Goal: Task Accomplishment & Management: Complete application form

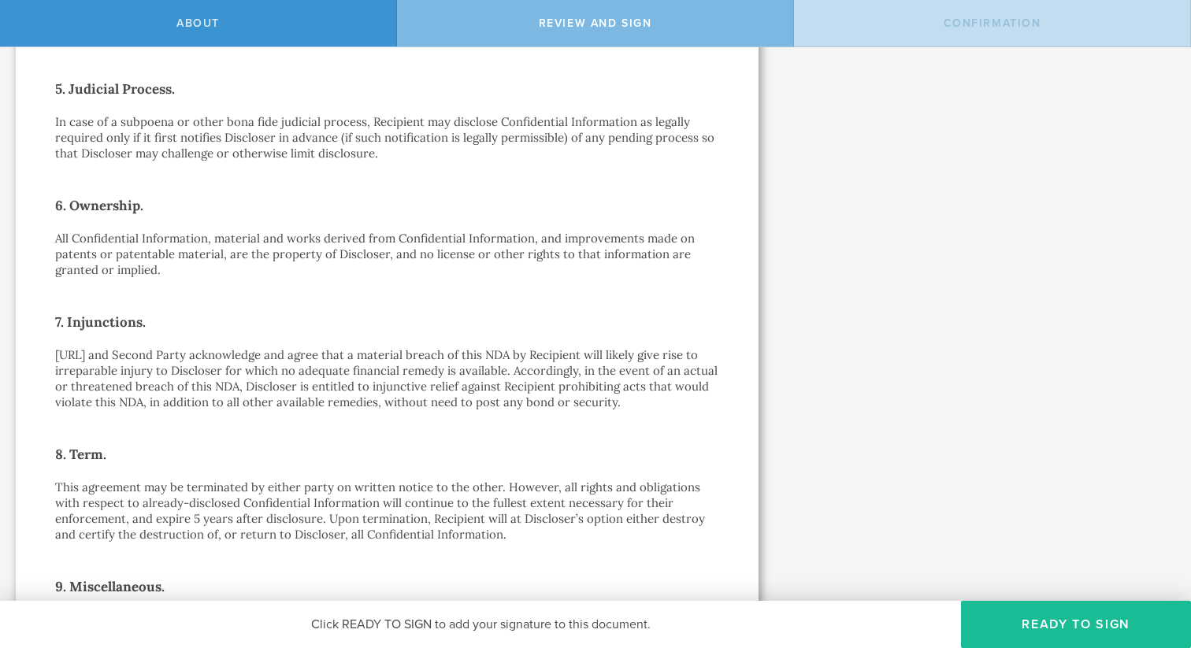
scroll to position [1276, 0]
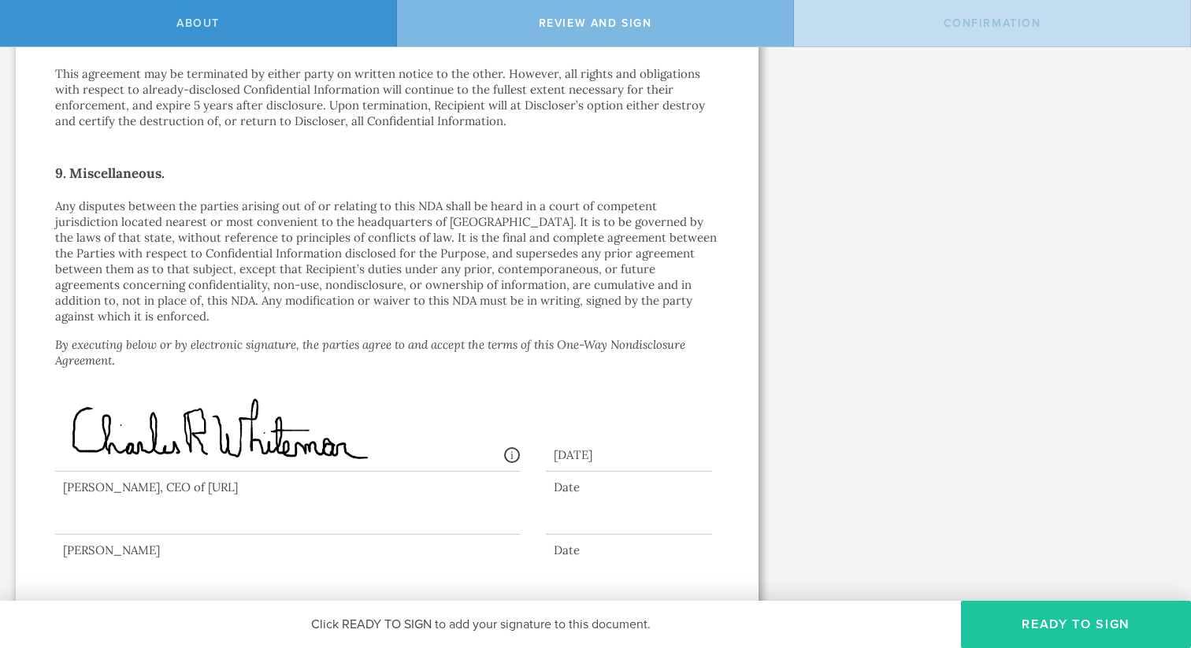
click at [1033, 627] on button "Ready to Sign" at bounding box center [1076, 624] width 230 height 47
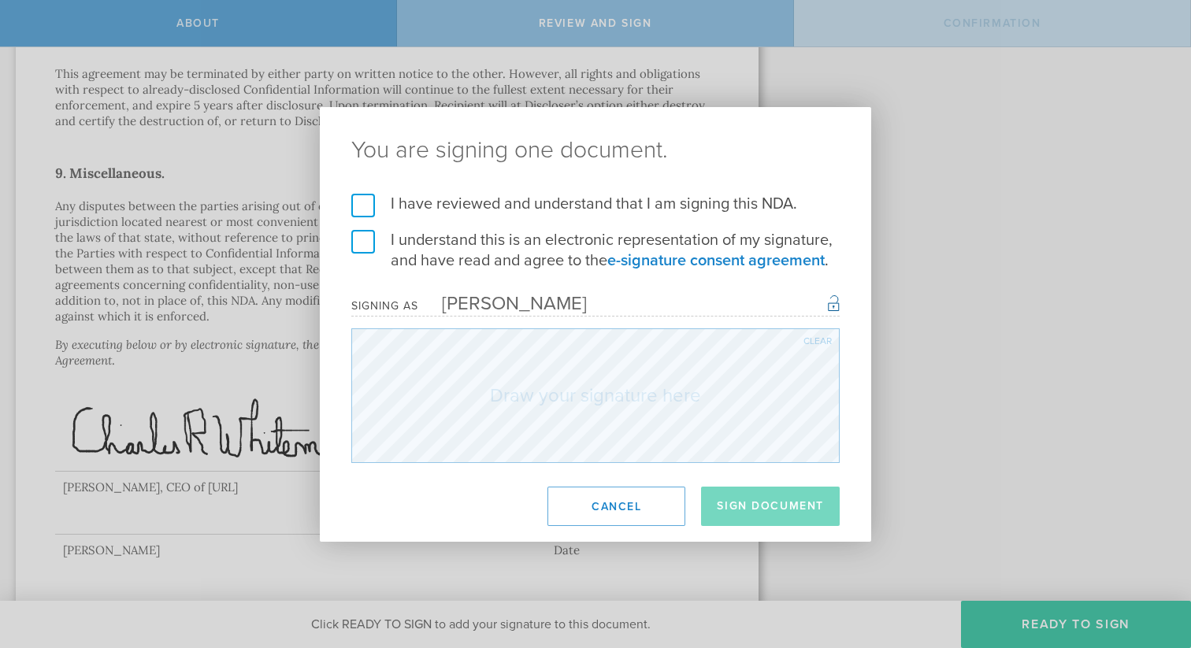
click at [373, 204] on label "I have reviewed and understand that I am signing this NDA." at bounding box center [595, 204] width 488 height 20
click at [0, 0] on input "I have reviewed and understand that I am signing this NDA." at bounding box center [0, 0] width 0 height 0
click at [362, 234] on label "I understand this is an electronic representation of my signature, and have rea…" at bounding box center [595, 250] width 488 height 41
click at [0, 0] on input "I understand this is an electronic representation of my signature, and have rea…" at bounding box center [0, 0] width 0 height 0
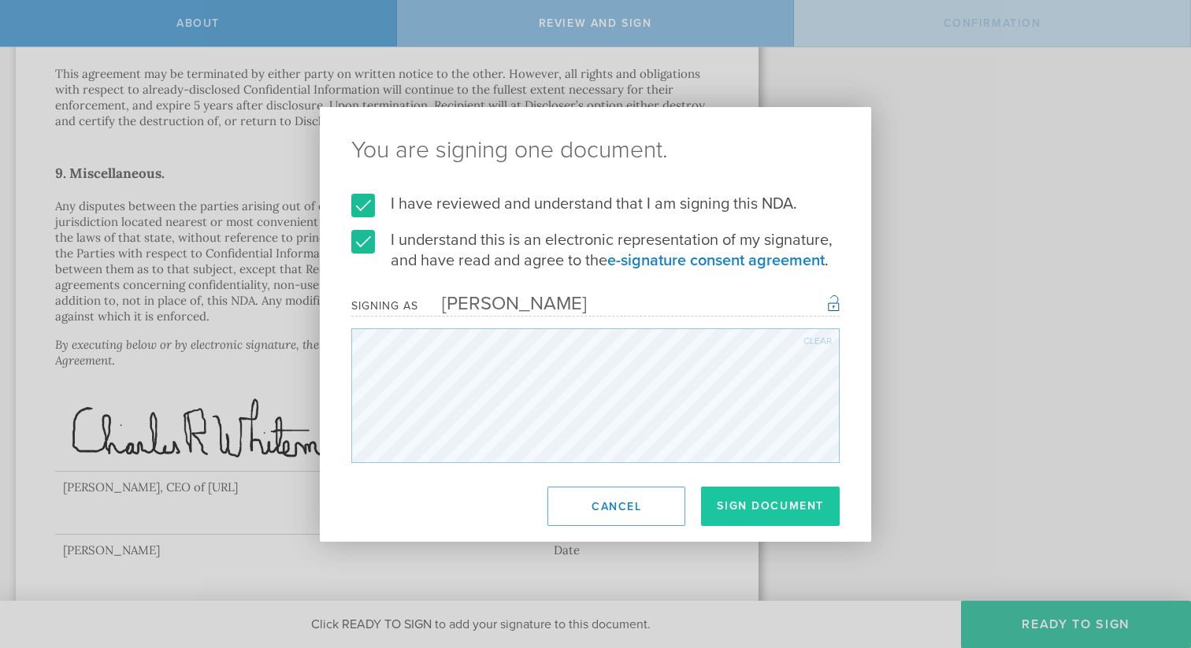
click at [749, 513] on button "Sign Document" at bounding box center [770, 506] width 139 height 39
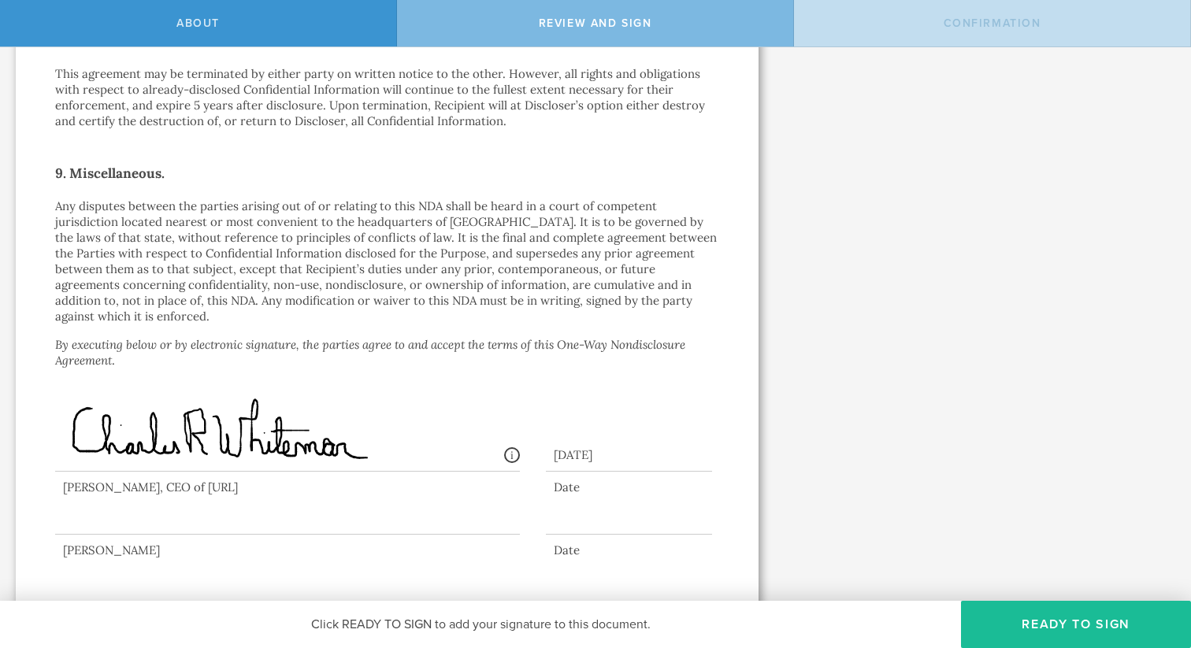
scroll to position [0, 0]
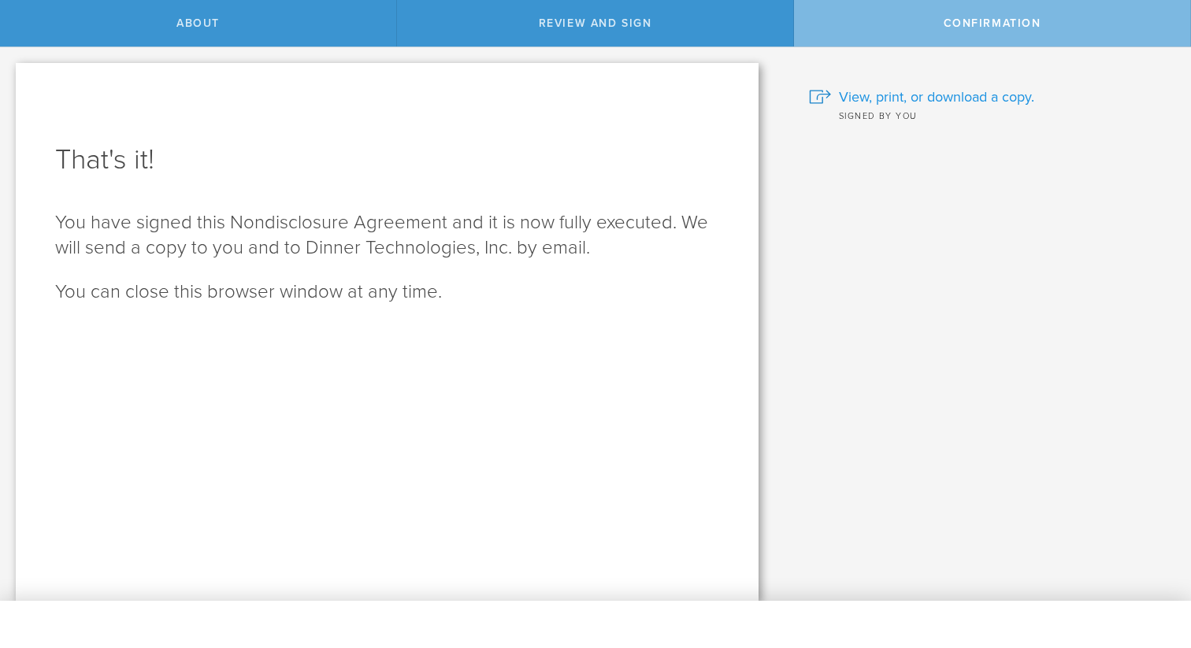
click at [985, 104] on span "View, print, or download a copy." at bounding box center [936, 97] width 195 height 20
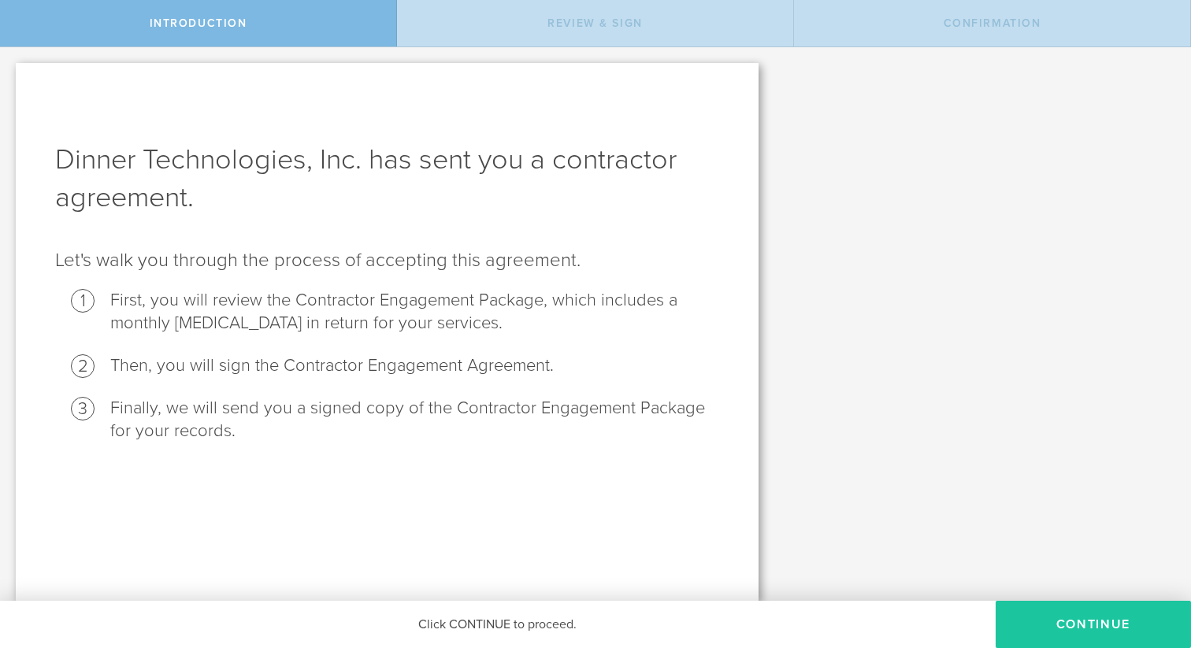
click at [1055, 610] on button "Continue" at bounding box center [1093, 624] width 195 height 47
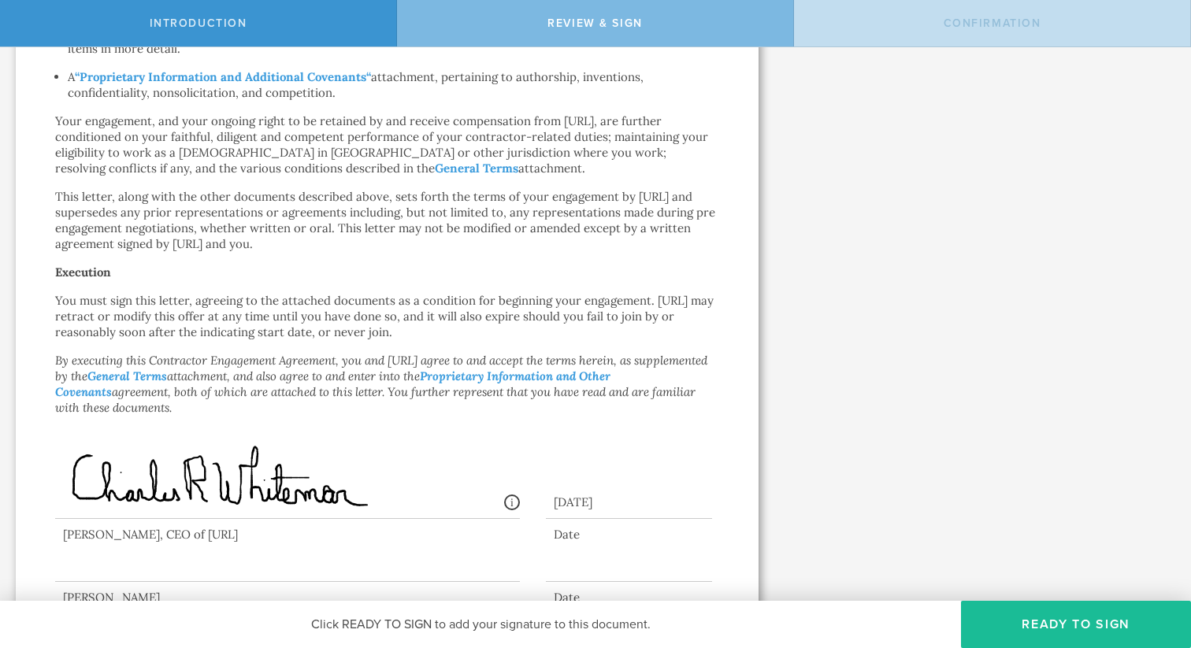
scroll to position [888, 0]
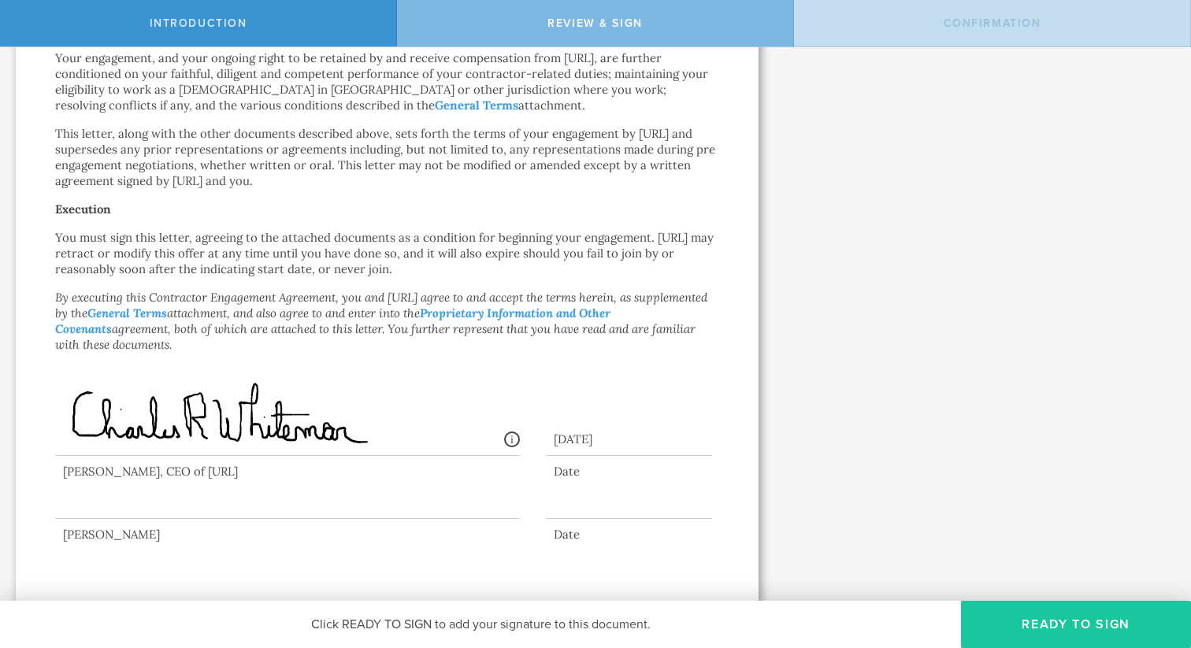
click at [1076, 616] on button "Ready to Sign" at bounding box center [1076, 624] width 230 height 47
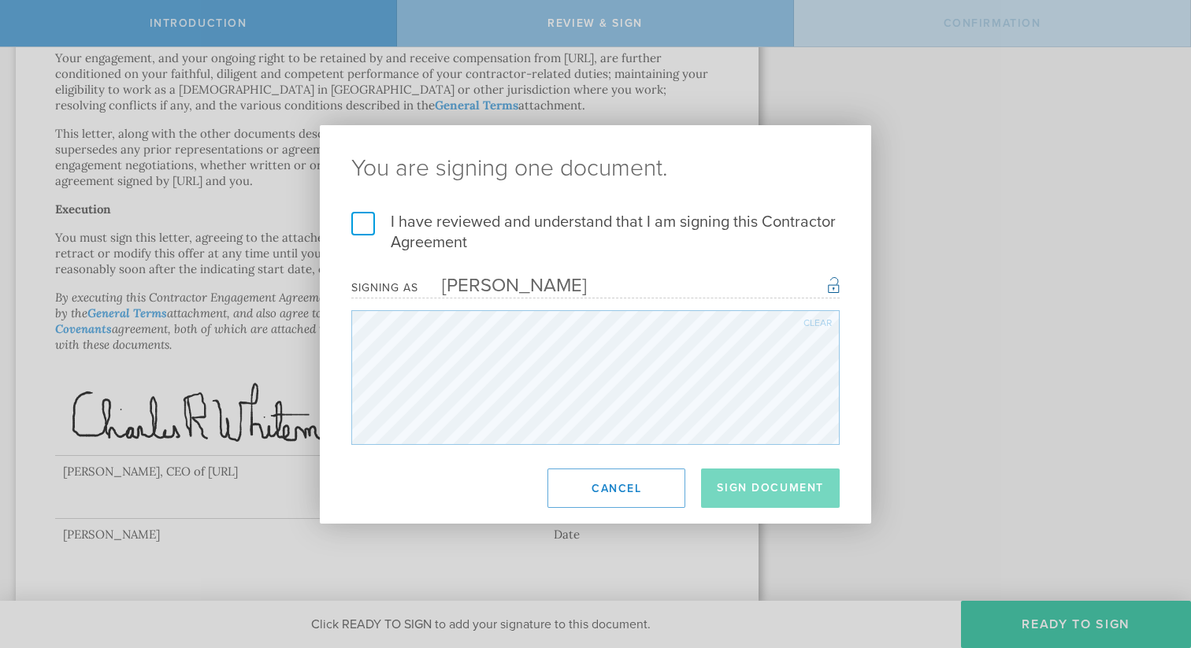
click at [366, 217] on label "I have reviewed and understand that I am signing this Contractor Agreement" at bounding box center [595, 232] width 488 height 41
click at [0, 0] on input "I have reviewed and understand that I am signing this Contractor Agreement" at bounding box center [0, 0] width 0 height 0
click at [797, 501] on button "Sign Document" at bounding box center [770, 488] width 139 height 39
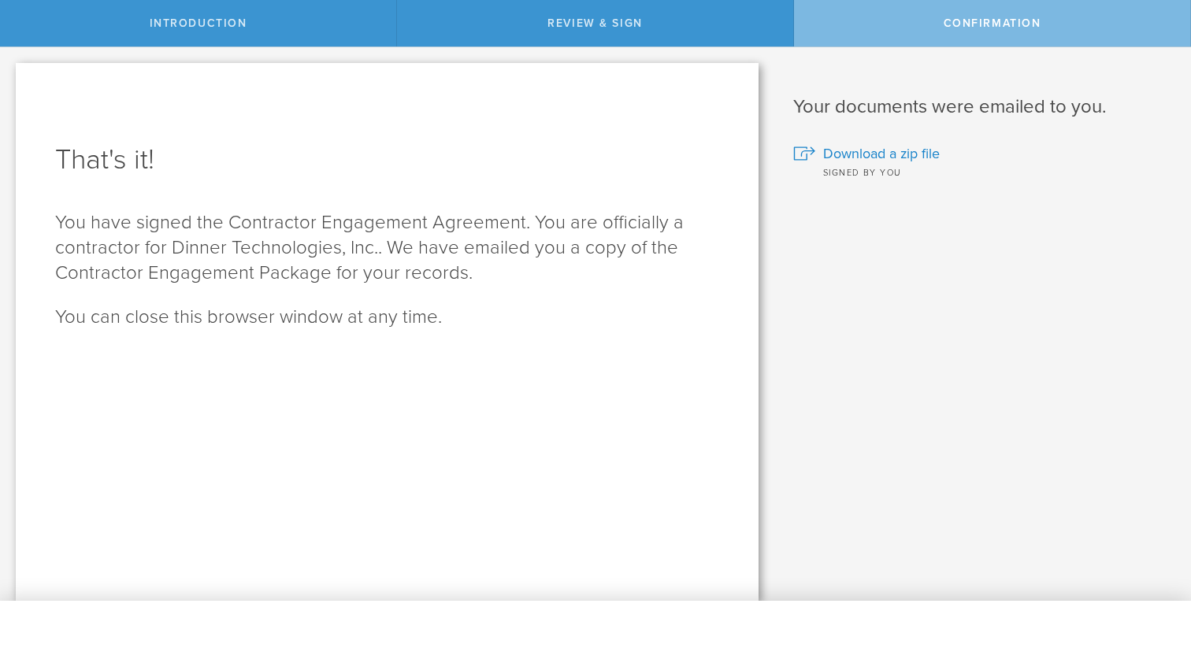
scroll to position [0, 0]
click at [891, 150] on span "Download a zip file" at bounding box center [881, 153] width 117 height 20
